Goal: Information Seeking & Learning: Learn about a topic

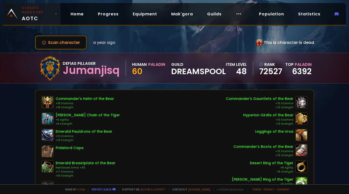
click at [40, 12] on small "Classic Hardcore" at bounding box center [37, 10] width 31 height 9
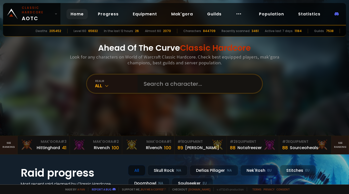
click at [175, 84] on input "text" at bounding box center [197, 84] width 115 height 18
type input "hasaku"
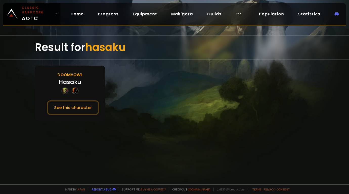
click at [79, 116] on div "Doomhowl Hasaku See this character" at bounding box center [70, 93] width 70 height 55
click at [79, 111] on button "See this character" at bounding box center [73, 108] width 52 height 14
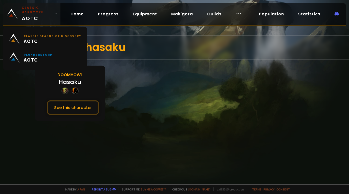
click at [39, 15] on span "Classic Hardcore AOTC" at bounding box center [37, 14] width 31 height 17
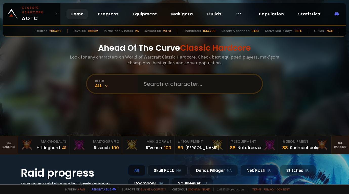
click at [150, 81] on input "text" at bounding box center [197, 84] width 115 height 18
type input "toanbg"
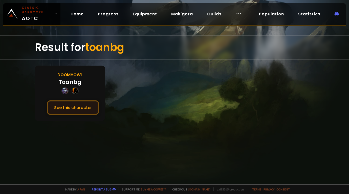
click at [81, 108] on button "See this character" at bounding box center [73, 108] width 52 height 14
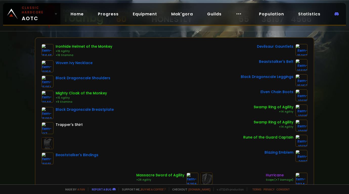
scroll to position [51, 0]
